Goal: Find specific page/section: Find specific page/section

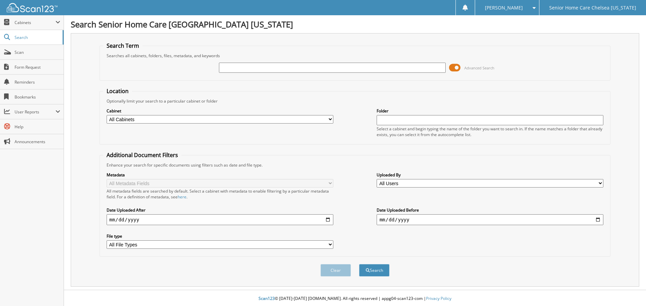
click at [454, 64] on span at bounding box center [455, 68] width 12 height 10
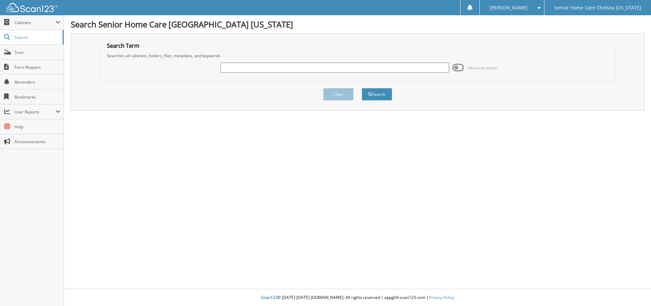
click at [331, 64] on input "text" at bounding box center [335, 68] width 229 height 10
click at [5, 24] on span at bounding box center [7, 22] width 6 height 6
click at [11, 37] on span "My Company" at bounding box center [35, 37] width 50 height 6
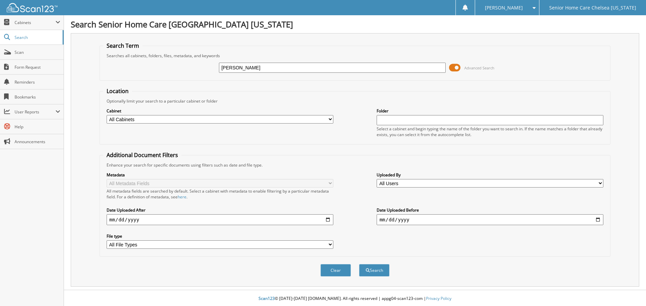
type input "maria sorto"
click at [460, 68] on span at bounding box center [455, 68] width 12 height 10
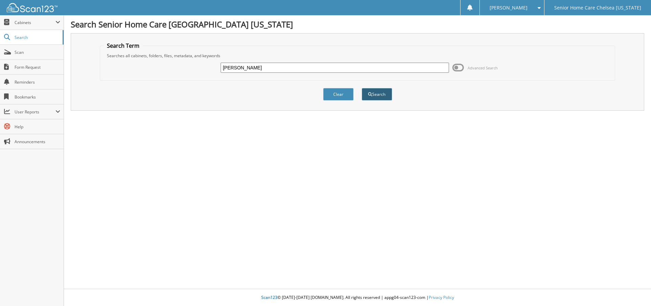
click at [371, 96] on span "submit" at bounding box center [370, 94] width 4 height 4
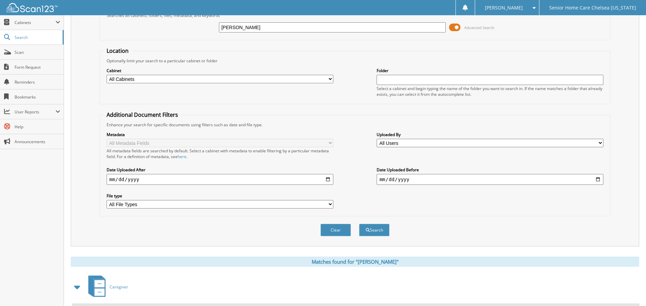
scroll to position [72, 0]
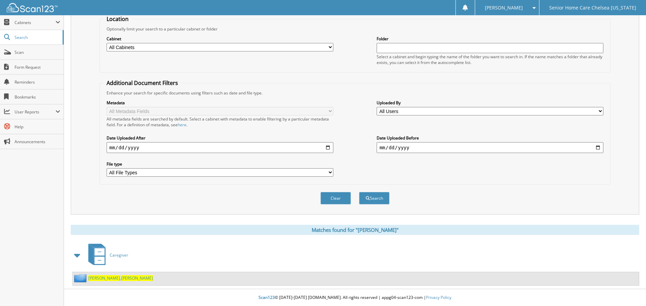
click at [97, 276] on span "[PERSON_NAME]" at bounding box center [104, 278] width 32 height 6
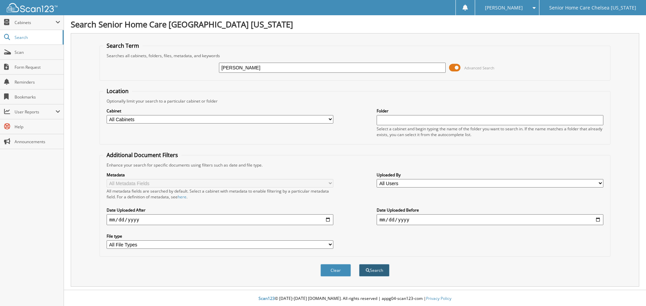
type input "[PERSON_NAME]"
click at [375, 272] on button "Search" at bounding box center [374, 270] width 30 height 13
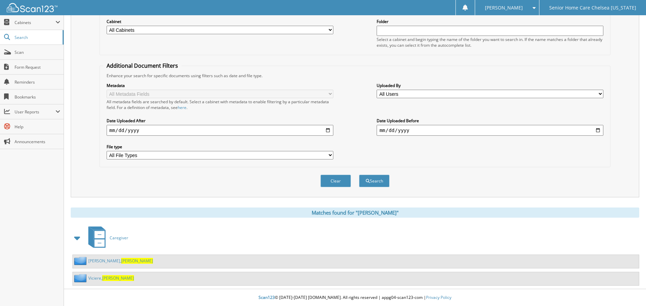
scroll to position [90, 0]
click at [104, 260] on link "Pierre louis, Merline" at bounding box center [120, 261] width 65 height 6
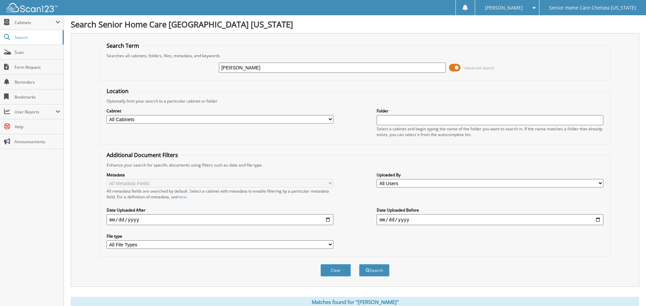
click at [460, 66] on span at bounding box center [455, 68] width 12 height 10
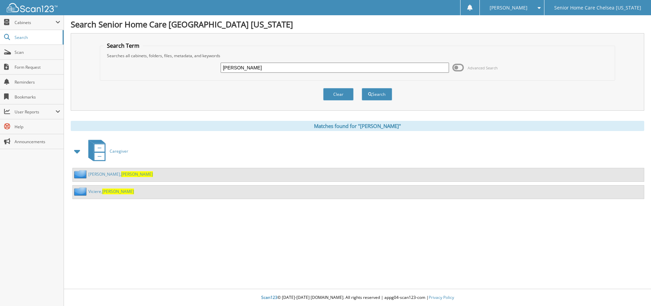
drag, startPoint x: 251, startPoint y: 71, endPoint x: 175, endPoint y: 66, distance: 76.3
click at [175, 66] on div "merline Advanced Search" at bounding box center [358, 68] width 508 height 18
type input "1"
